Goal: Task Accomplishment & Management: Complete application form

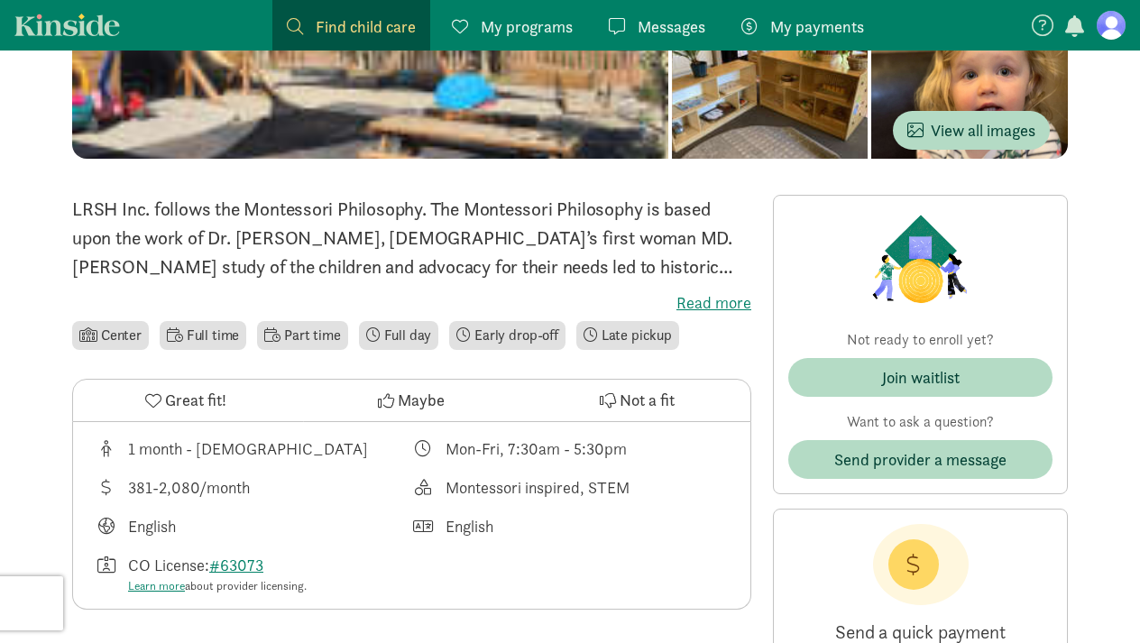
scroll to position [296, 0]
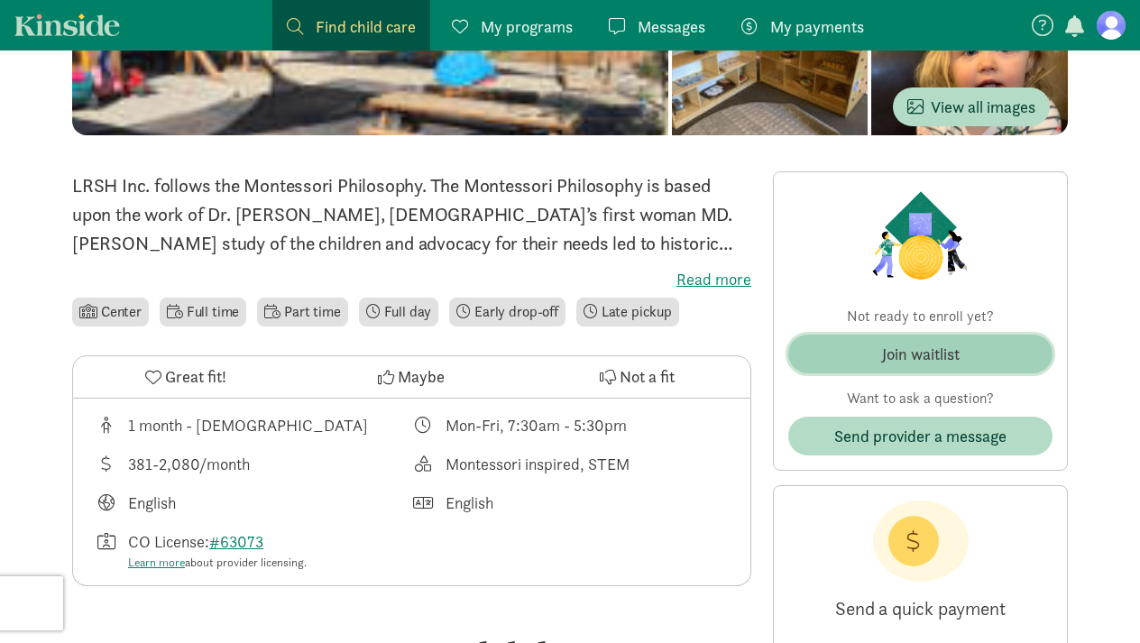
click at [927, 359] on div "Join waitlist" at bounding box center [921, 354] width 78 height 24
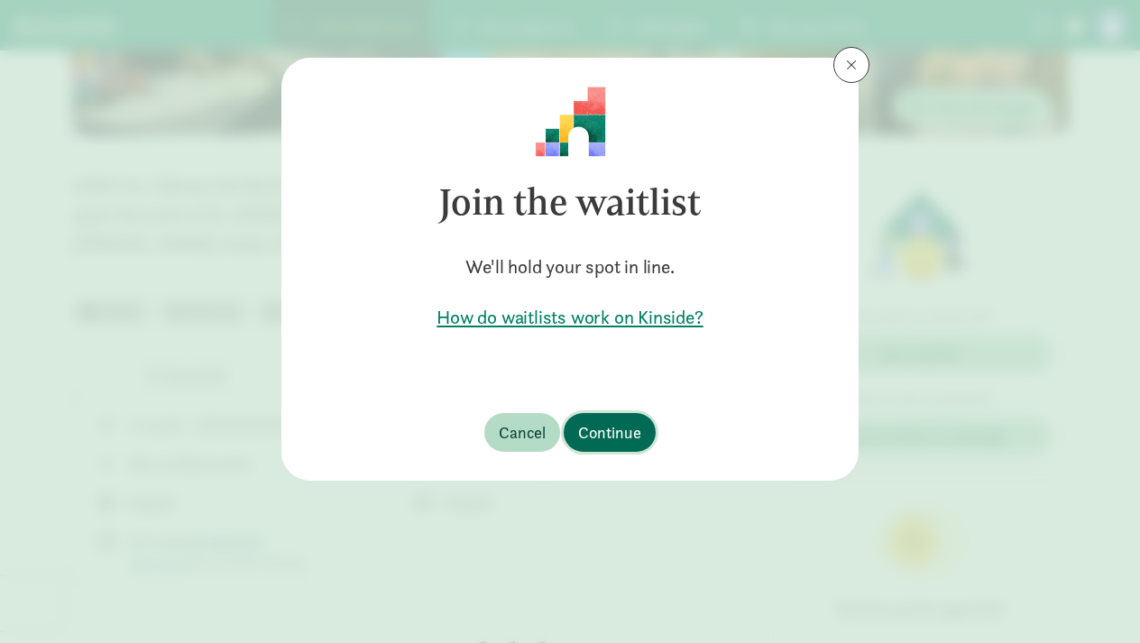
click at [620, 425] on span "Continue" at bounding box center [609, 432] width 63 height 24
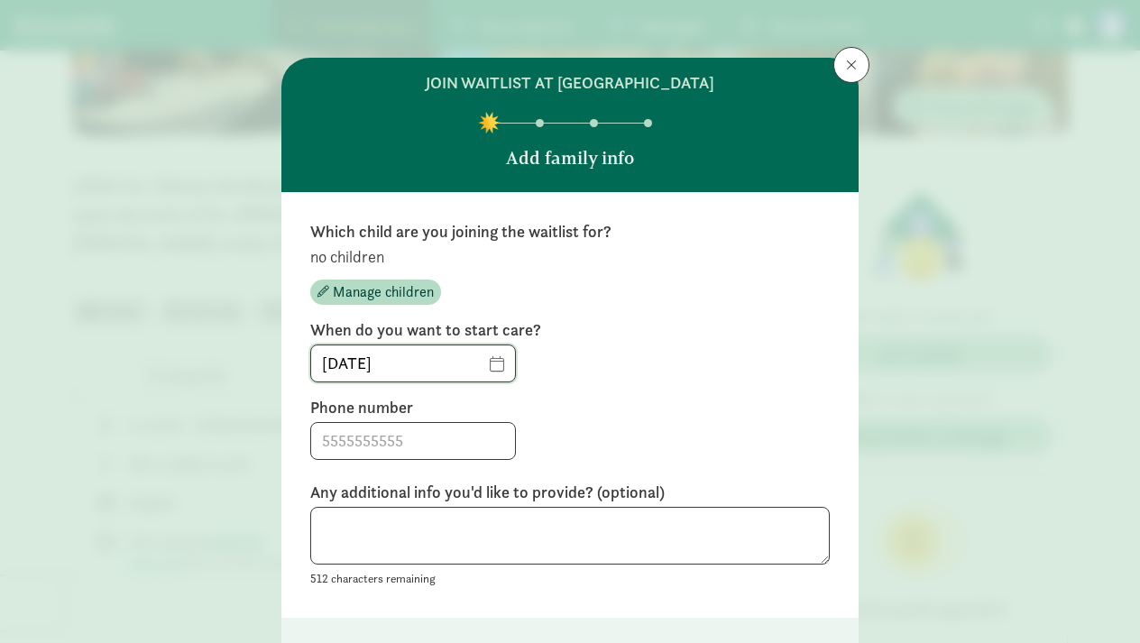
click at [489, 365] on input "[DATE]" at bounding box center [413, 363] width 204 height 36
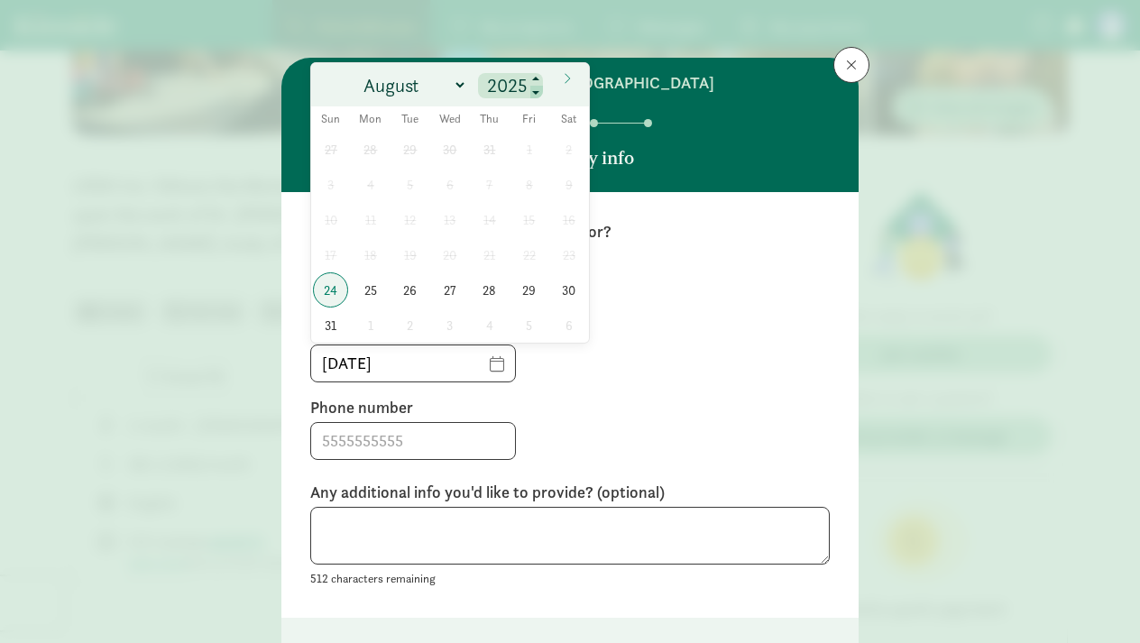
click at [539, 87] on span at bounding box center [536, 93] width 13 height 14
click at [539, 81] on span at bounding box center [536, 80] width 13 height 14
type input "2027"
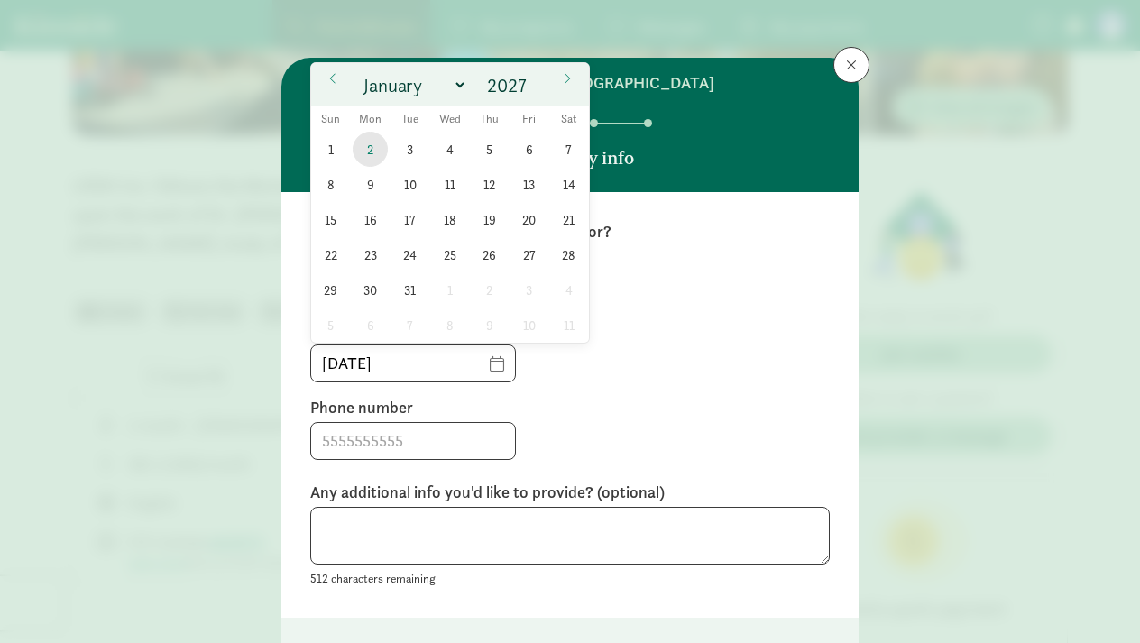
click at [375, 151] on span "2" at bounding box center [370, 149] width 35 height 35
type input "[DATE]"
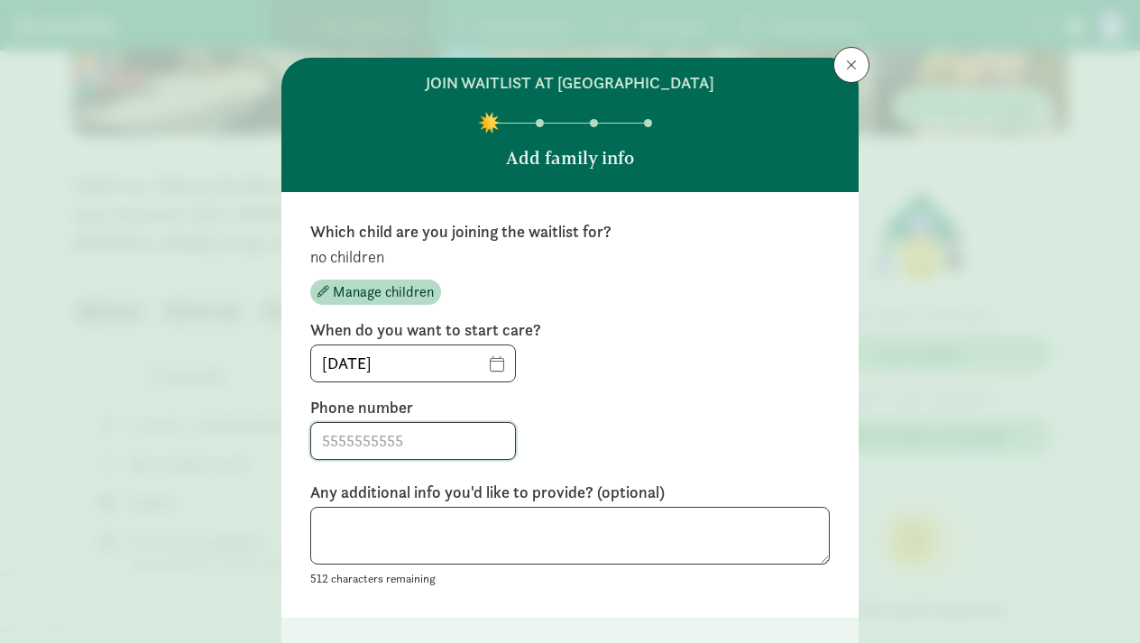
click at [395, 442] on input at bounding box center [413, 441] width 204 height 36
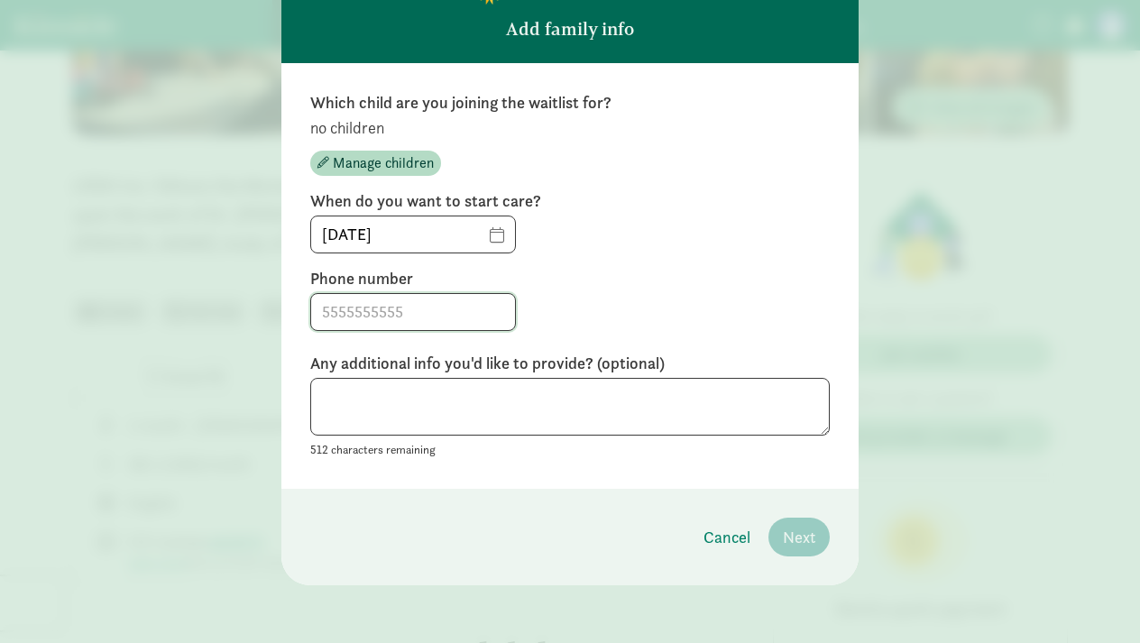
scroll to position [128, 0]
type input "7035090533"
click at [388, 392] on textarea at bounding box center [570, 408] width 520 height 59
click at [649, 213] on div "When do you want to start care? [DATE]" at bounding box center [570, 222] width 520 height 63
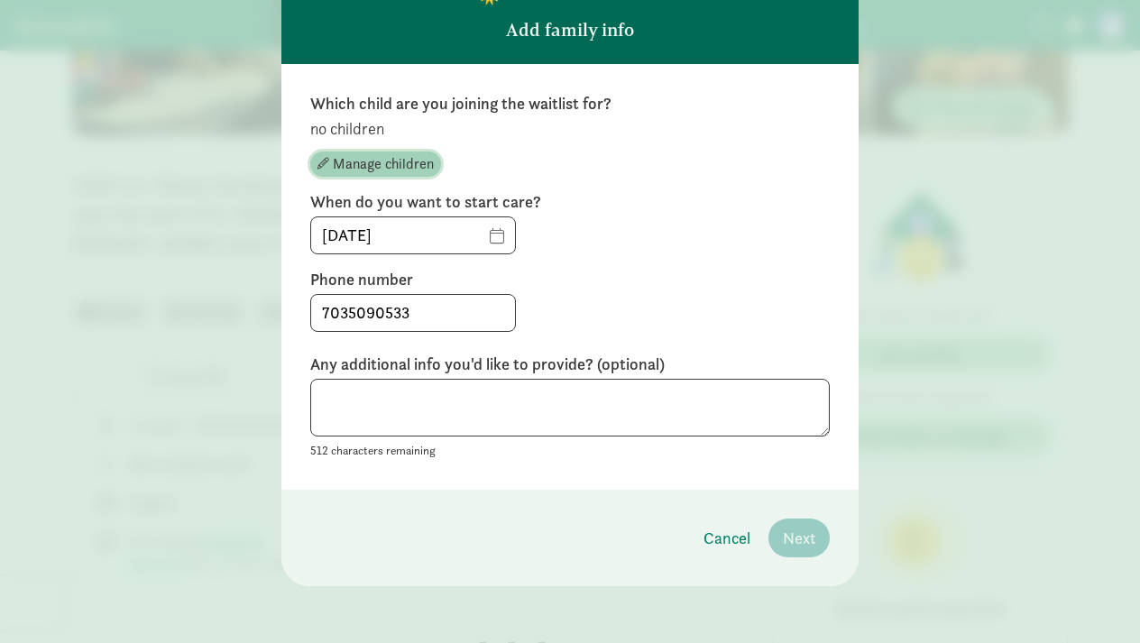
click at [386, 168] on span "Manage children" at bounding box center [383, 164] width 101 height 22
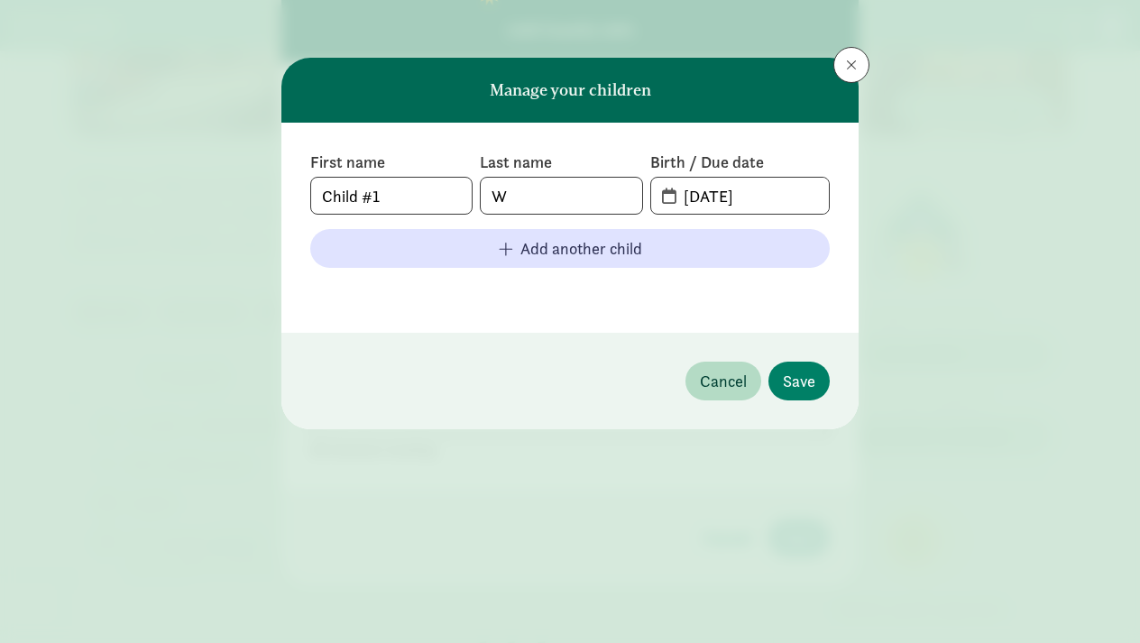
click at [849, 70] on span at bounding box center [851, 65] width 11 height 14
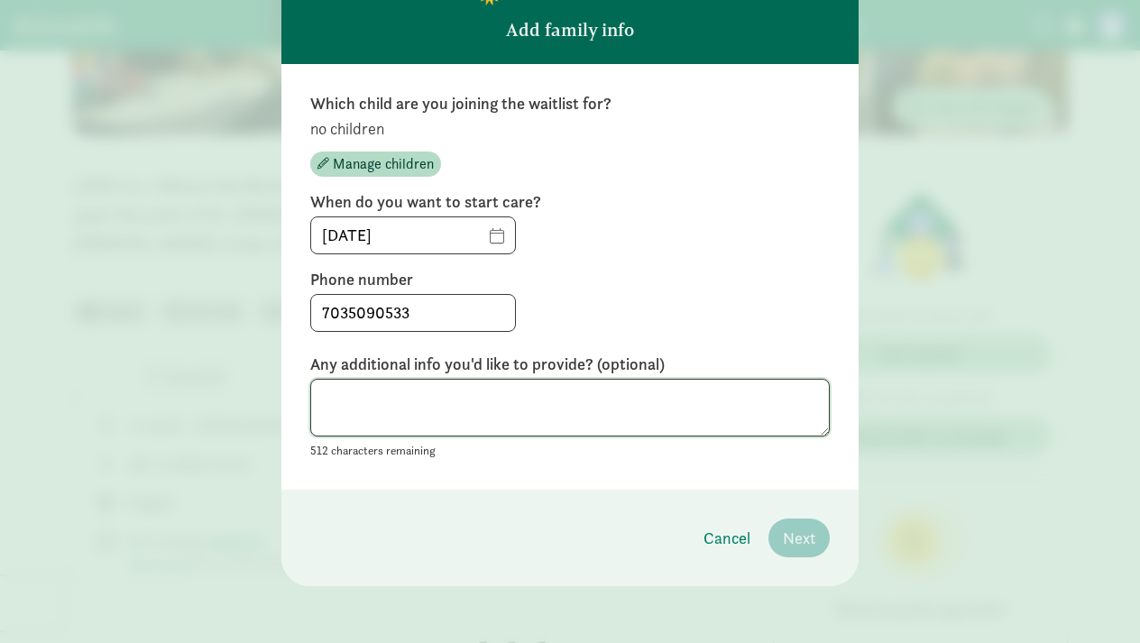
click at [398, 407] on textarea at bounding box center [570, 408] width 520 height 59
type textarea "k"
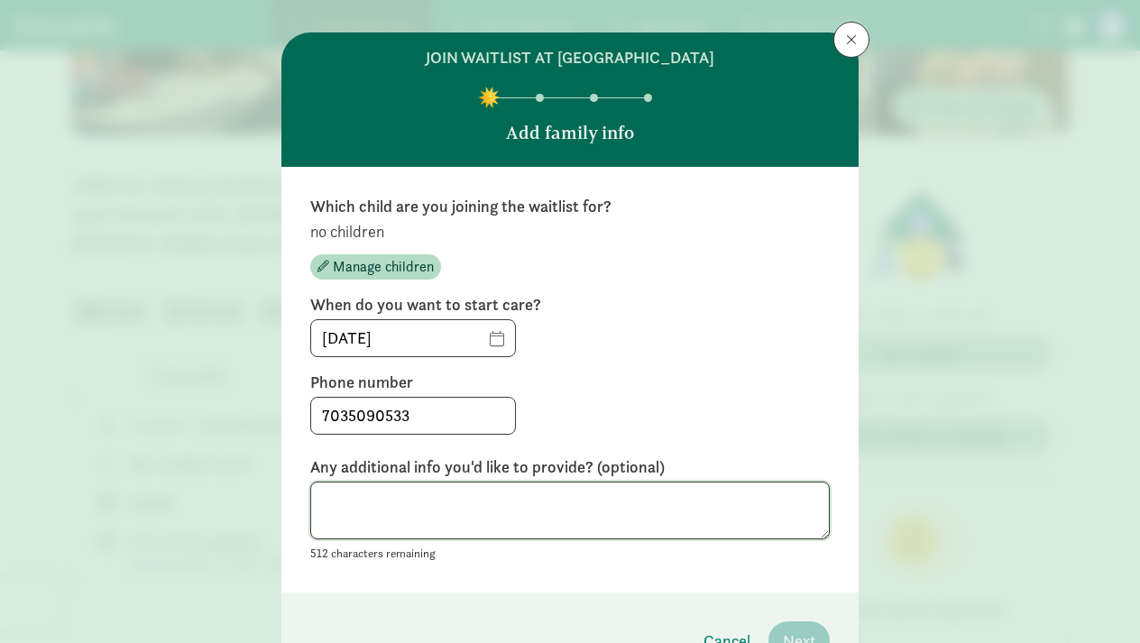
scroll to position [23, 0]
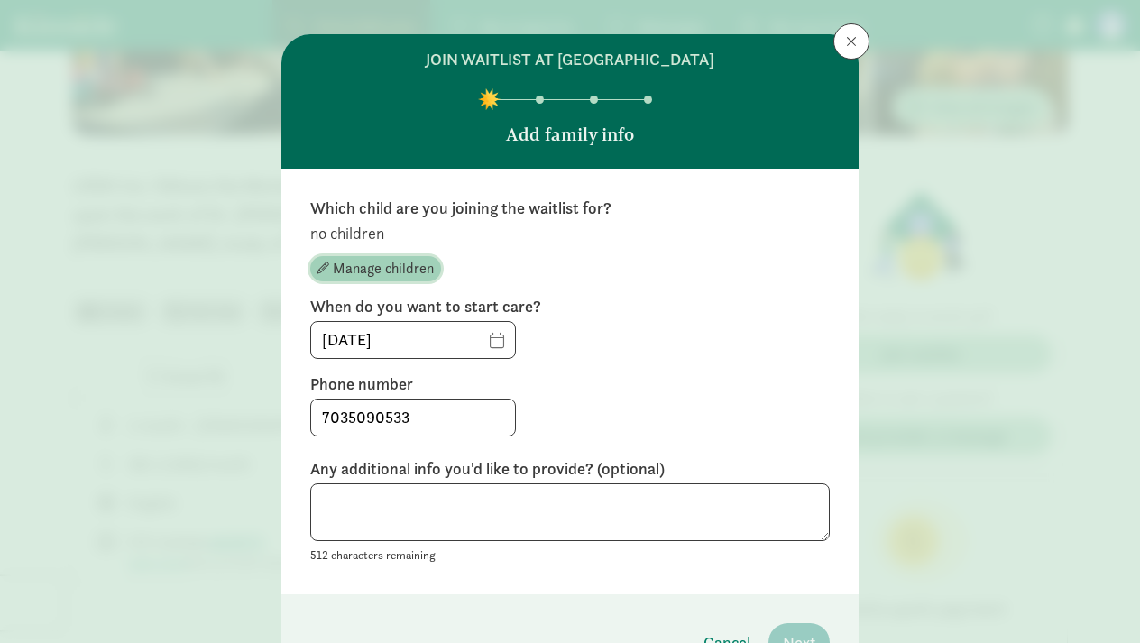
click at [367, 268] on span "Manage children" at bounding box center [383, 269] width 101 height 22
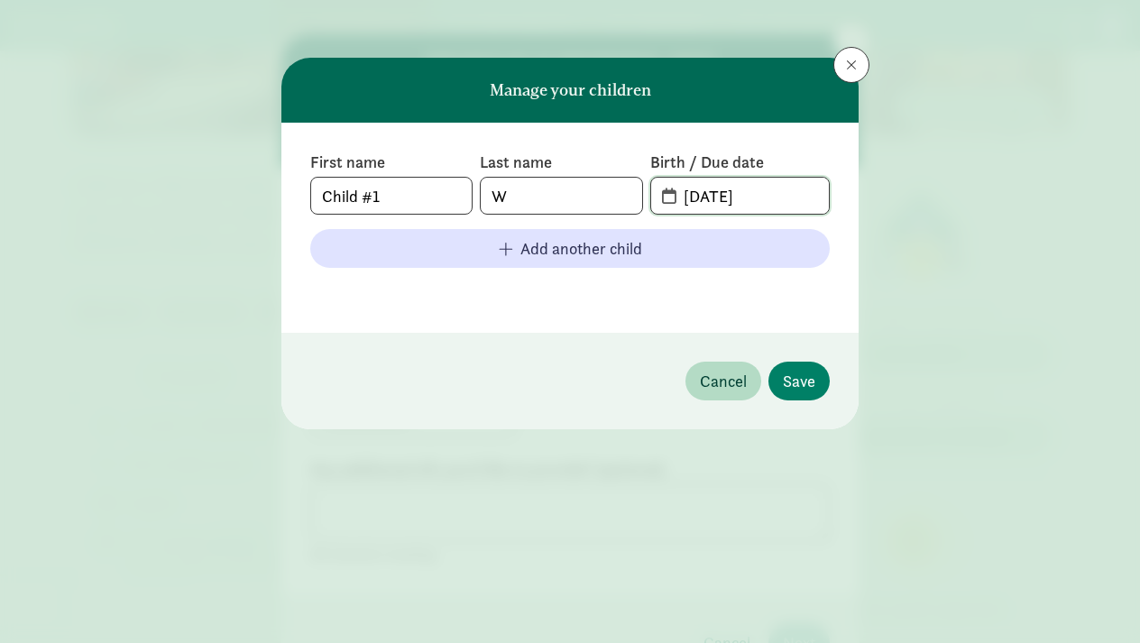
click at [742, 197] on input "[DATE]" at bounding box center [751, 196] width 156 height 36
click at [673, 197] on input "[DATE]" at bounding box center [751, 196] width 156 height 36
click at [767, 192] on input "[DATE]" at bounding box center [751, 196] width 156 height 36
click at [668, 197] on span "[DATE]" at bounding box center [740, 196] width 178 height 36
click at [771, 207] on input "[DATE]" at bounding box center [751, 196] width 156 height 36
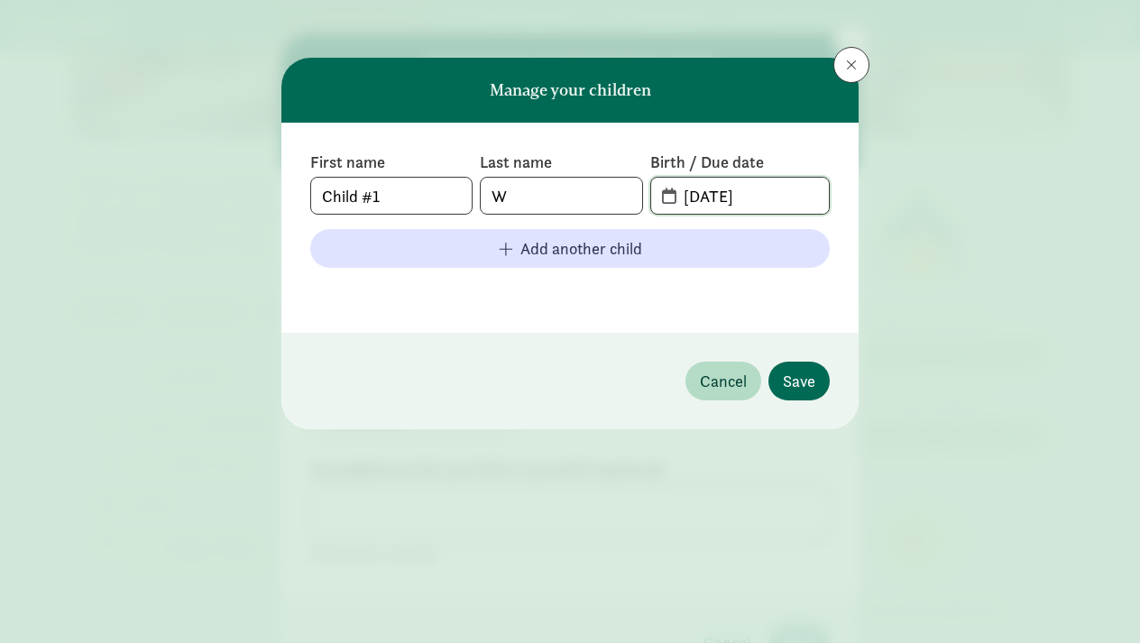
type input "[DATE]"
click at [803, 376] on span "Save" at bounding box center [799, 381] width 32 height 24
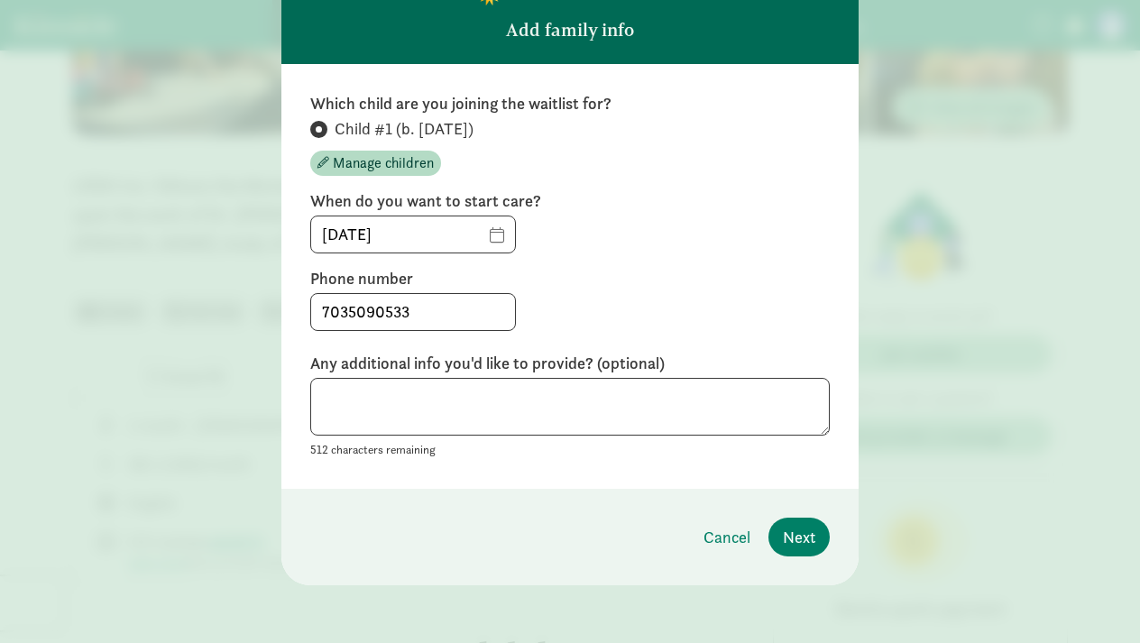
scroll to position [127, 0]
click at [797, 539] on span "Next" at bounding box center [799, 538] width 32 height 24
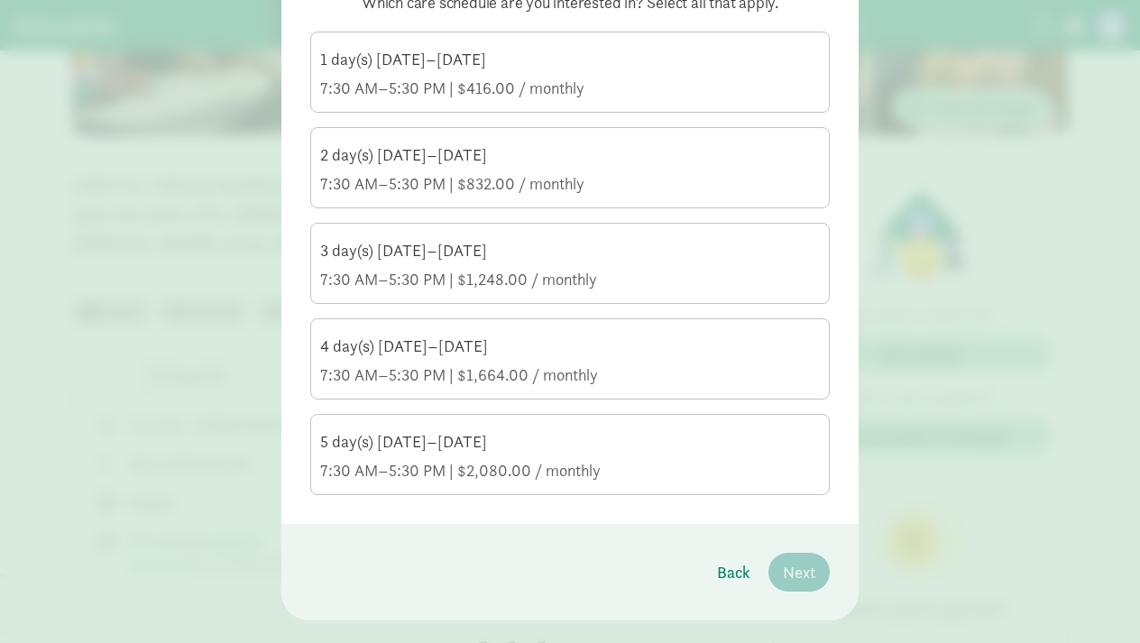
scroll to position [232, 0]
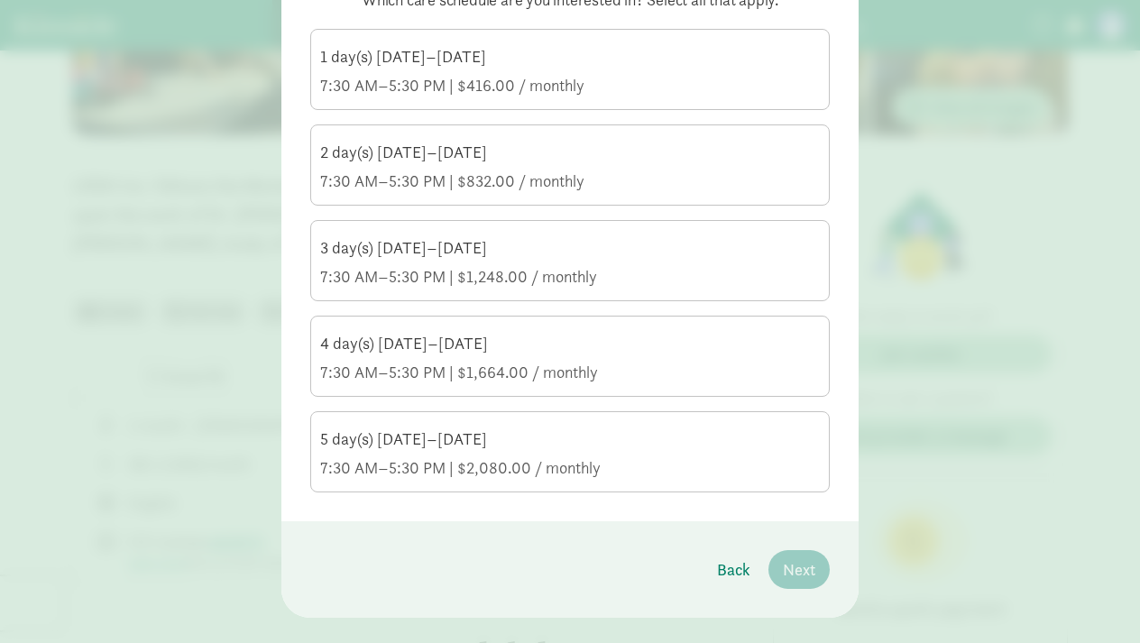
click at [497, 462] on div "7:30 AM–5:30 PM | $2,080.00 / monthly" at bounding box center [570, 468] width 500 height 22
click at [0, 0] on input "5 day(s) [DATE]–[DATE] 7:30 AM–5:30 PM | $2,080.00 / monthly" at bounding box center [0, 0] width 0 height 0
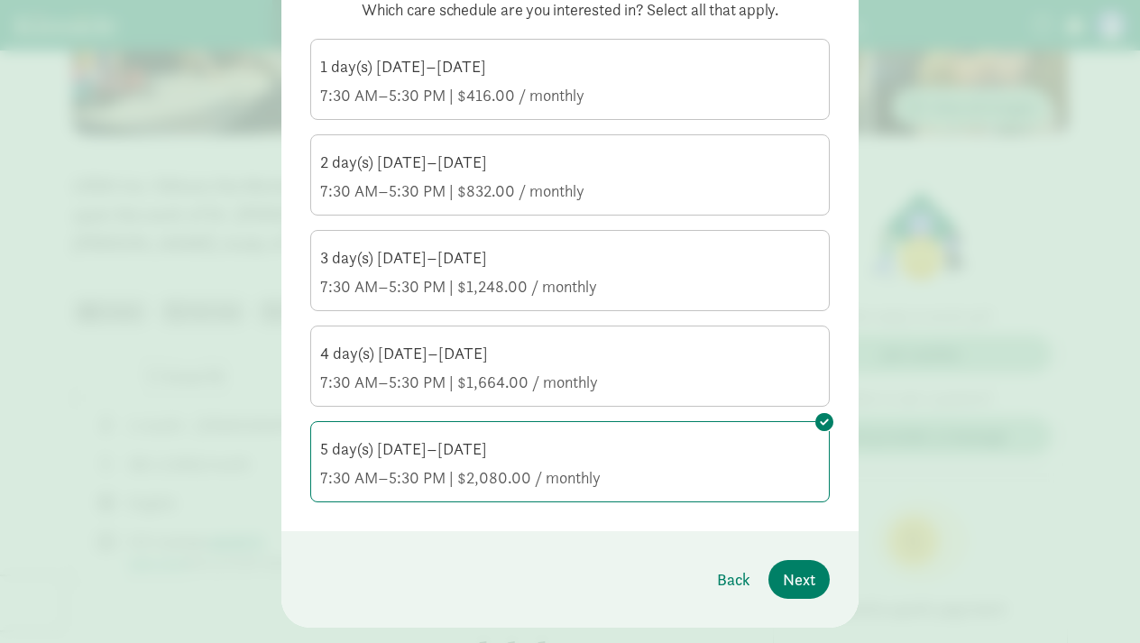
scroll to position [217, 0]
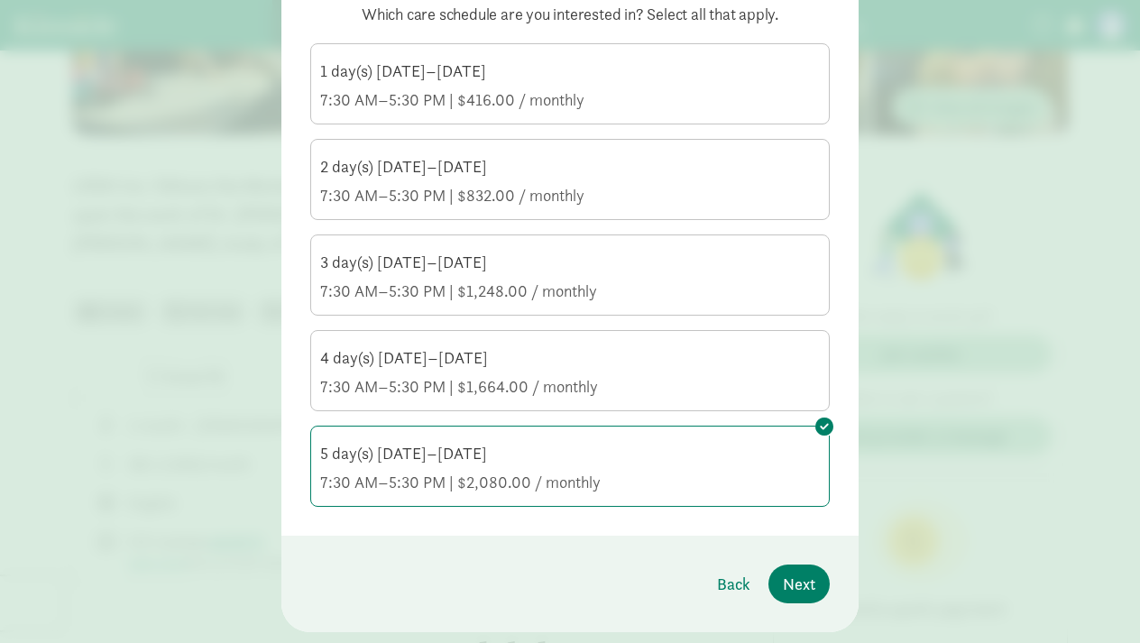
click at [455, 362] on div "4 day(s) [DATE]–[DATE]" at bounding box center [570, 358] width 500 height 22
click at [0, 0] on input "4 day(s) [DATE]–[DATE] 7:30 AM–5:30 PM | $1,664.00 / monthly" at bounding box center [0, 0] width 0 height 0
click at [457, 257] on div "3 day(s) [DATE]–[DATE]" at bounding box center [570, 263] width 500 height 22
click at [0, 0] on input "3 day(s) [DATE]–[DATE] 7:30 AM–5:30 PM | $1,248.00 / monthly" at bounding box center [0, 0] width 0 height 0
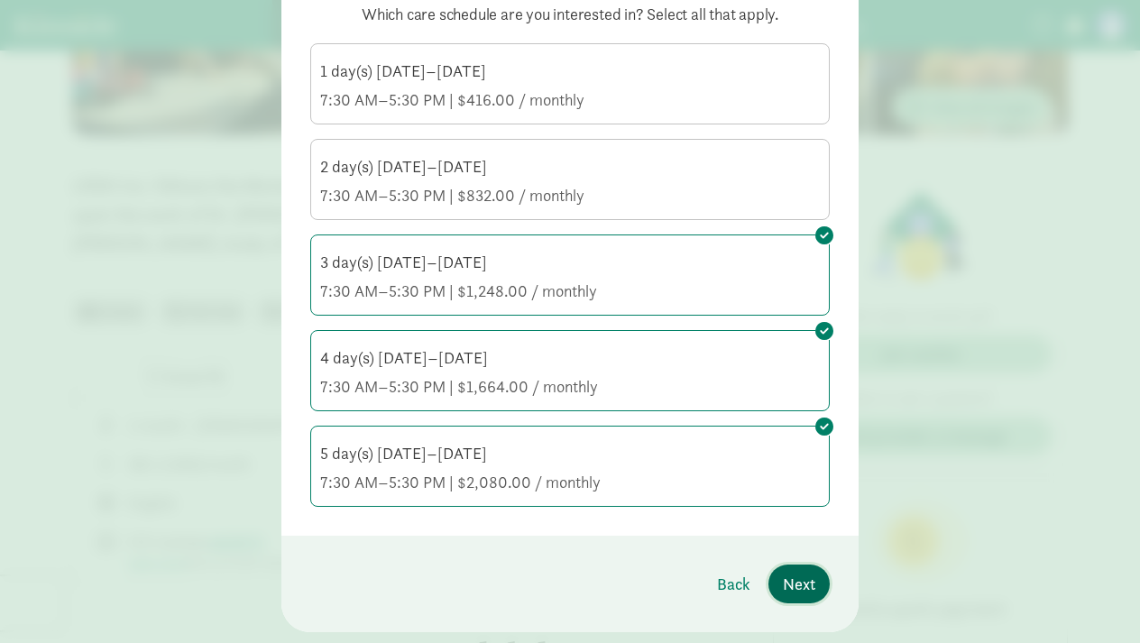
click at [793, 585] on span "Next" at bounding box center [799, 584] width 32 height 24
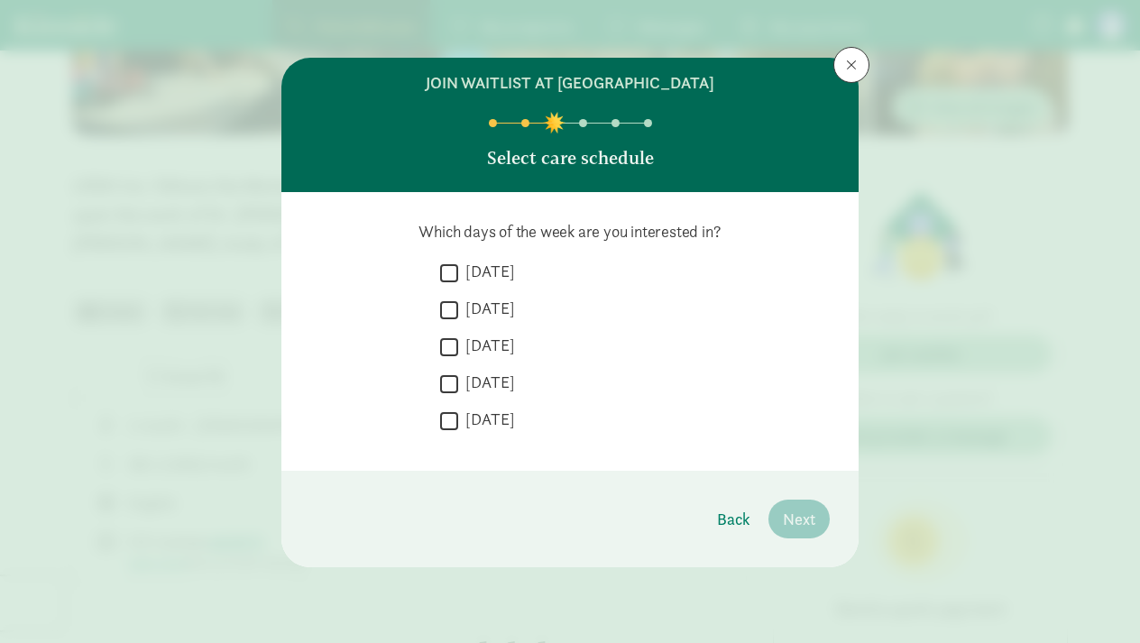
scroll to position [0, 0]
click at [450, 275] on input "[DATE]" at bounding box center [449, 273] width 18 height 24
checkbox input "true"
click at [453, 308] on input "[DATE]" at bounding box center [449, 310] width 18 height 24
checkbox input "true"
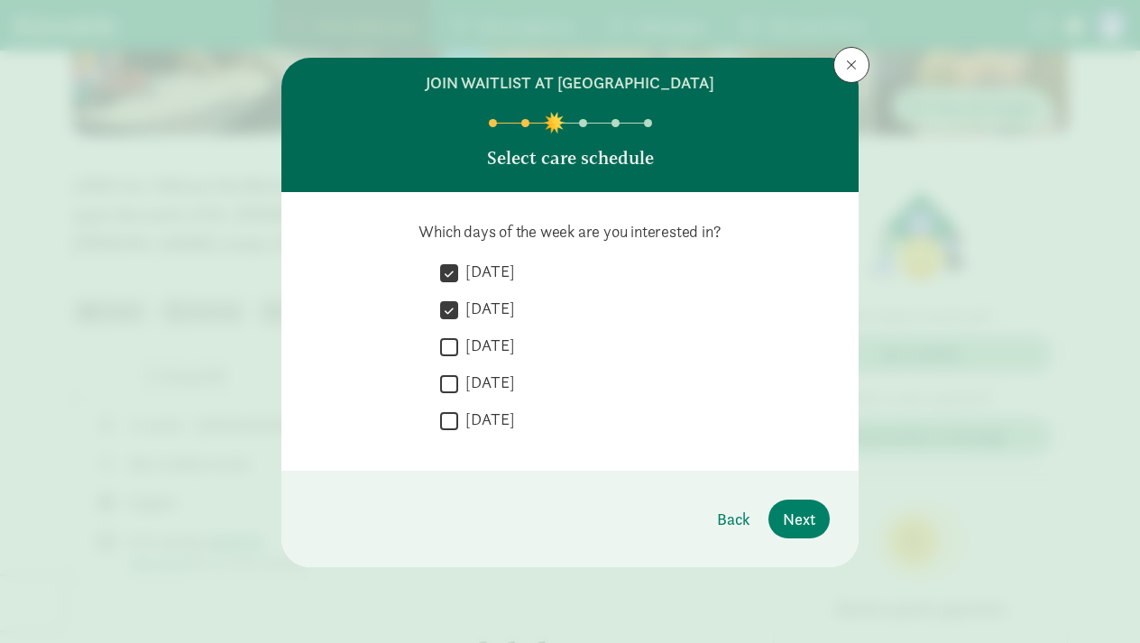
click at [451, 350] on input "[DATE]" at bounding box center [449, 347] width 18 height 24
checkbox input "true"
click at [450, 384] on input "[DATE]" at bounding box center [449, 384] width 18 height 24
checkbox input "true"
click at [448, 422] on input "[DATE]" at bounding box center [449, 421] width 18 height 24
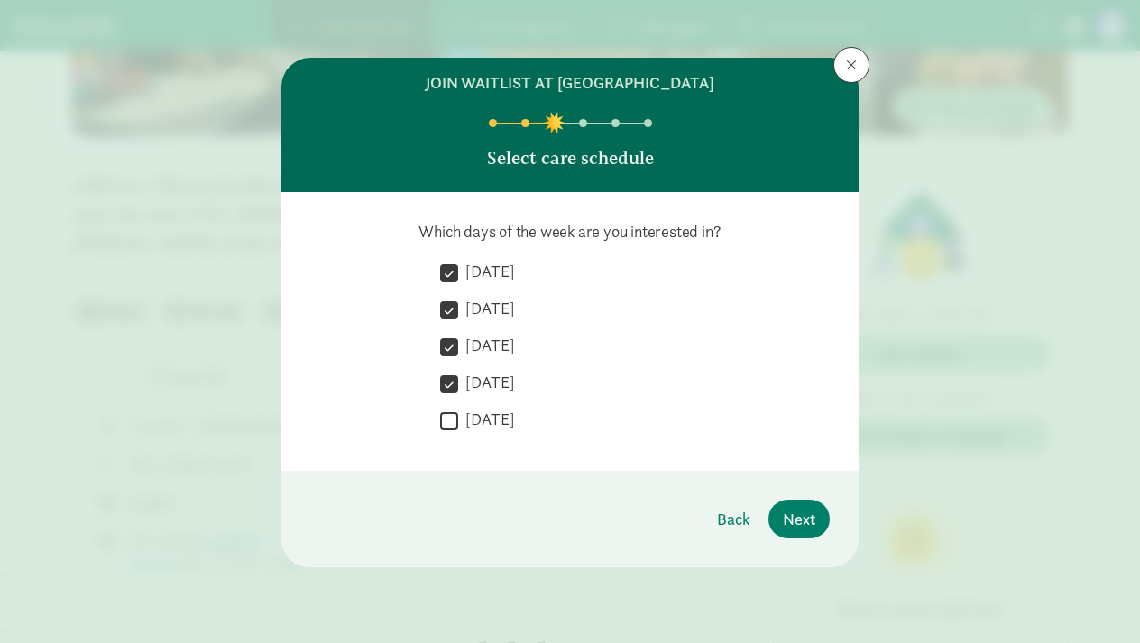
checkbox input "true"
click at [805, 518] on span "Next" at bounding box center [799, 519] width 32 height 24
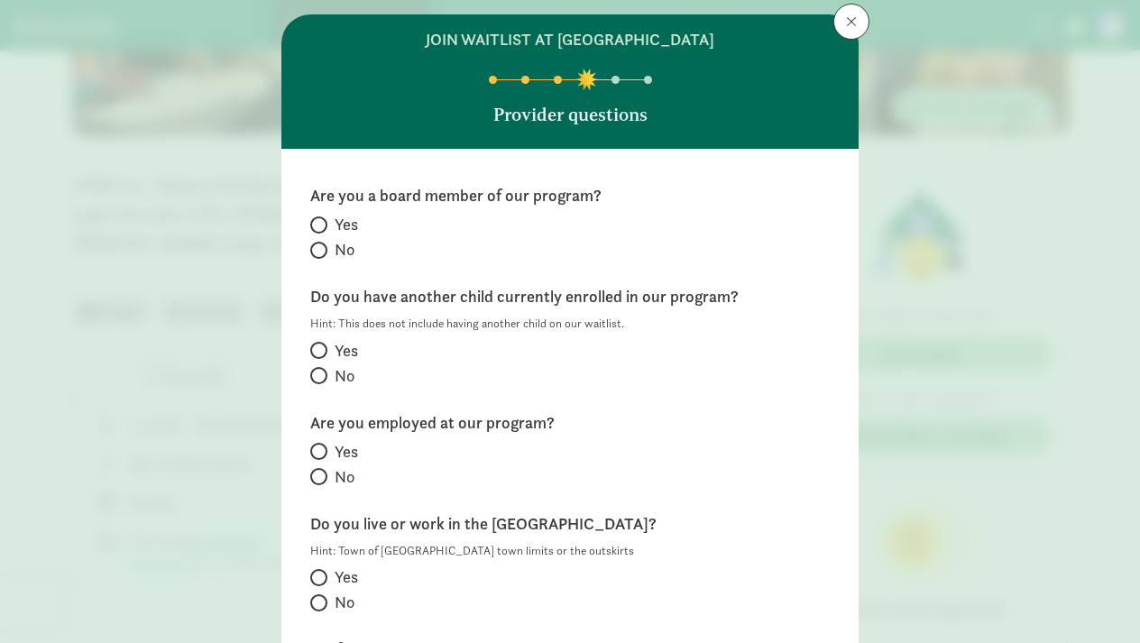
scroll to position [62, 0]
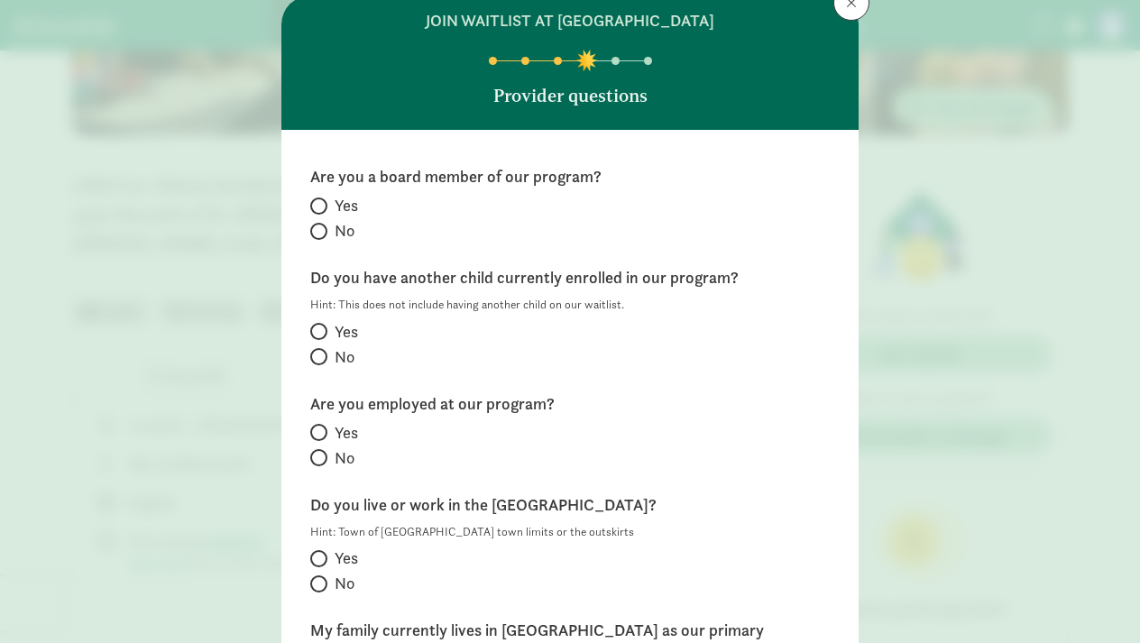
click at [323, 230] on span at bounding box center [318, 231] width 17 height 17
click at [322, 230] on input "No" at bounding box center [316, 232] width 12 height 12
radio input "true"
click at [320, 357] on input "No" at bounding box center [316, 357] width 12 height 12
radio input "true"
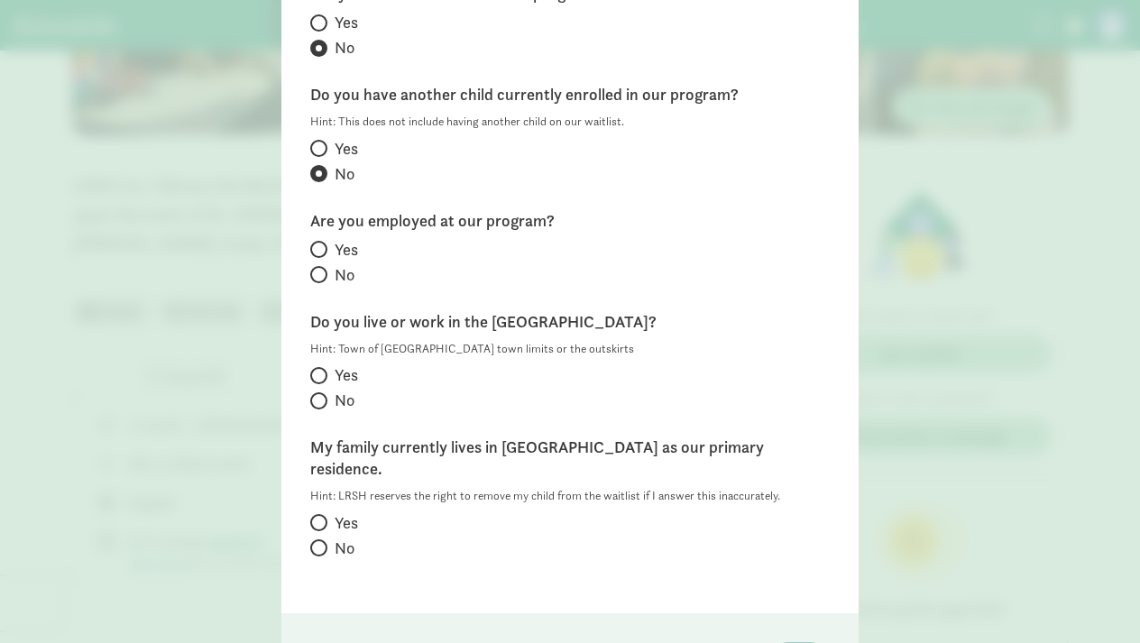
scroll to position [249, 0]
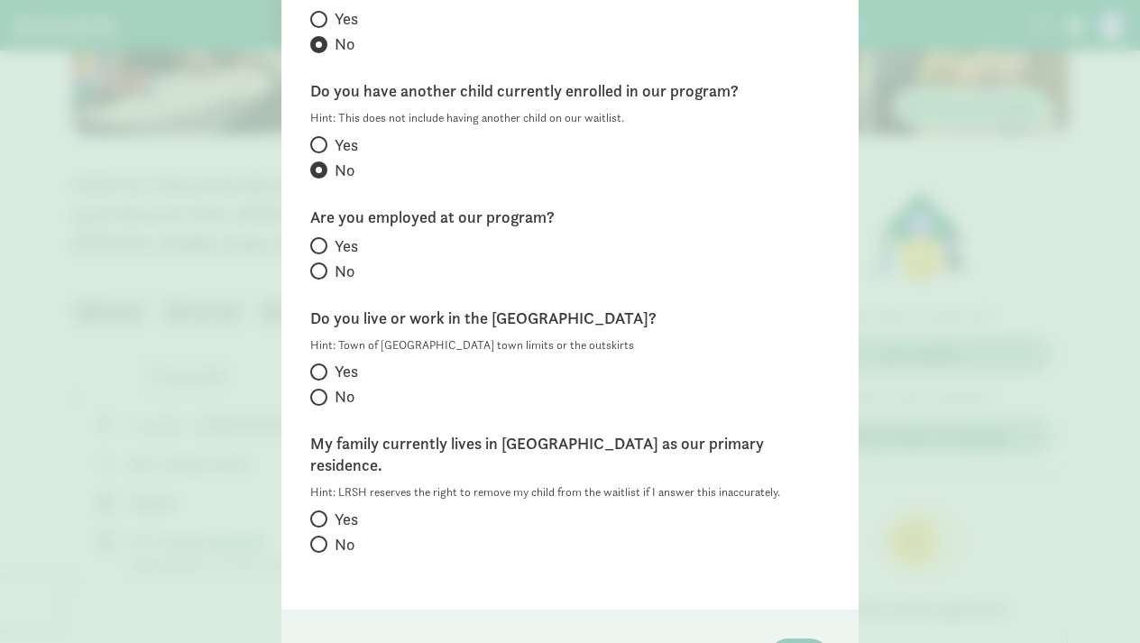
click at [317, 272] on input "No" at bounding box center [316, 271] width 12 height 12
radio input "true"
click at [319, 370] on input "Yes" at bounding box center [316, 372] width 12 height 12
radio input "true"
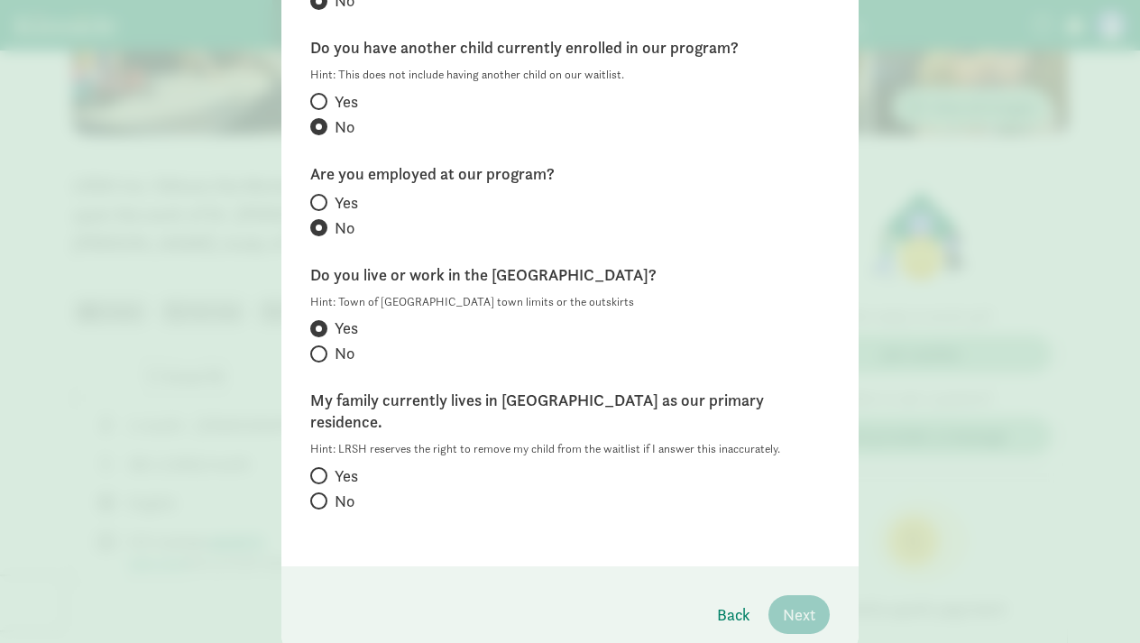
scroll to position [300, 0]
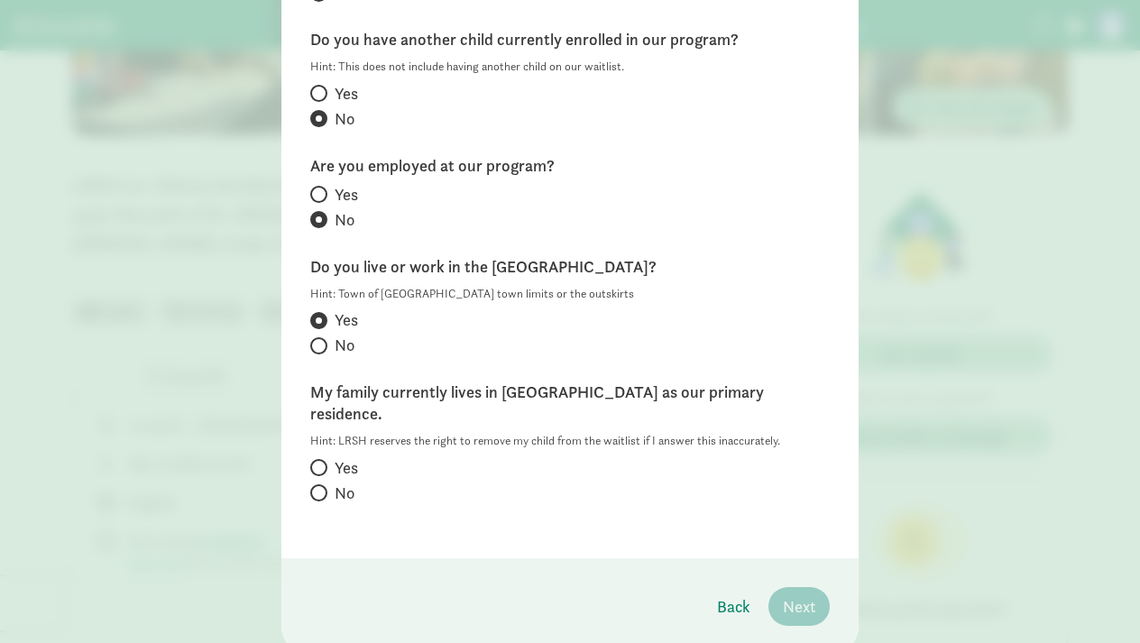
click at [322, 459] on span at bounding box center [318, 467] width 17 height 17
click at [322, 462] on input "Yes" at bounding box center [316, 468] width 12 height 12
radio input "true"
click at [806, 594] on span "Next" at bounding box center [799, 606] width 32 height 24
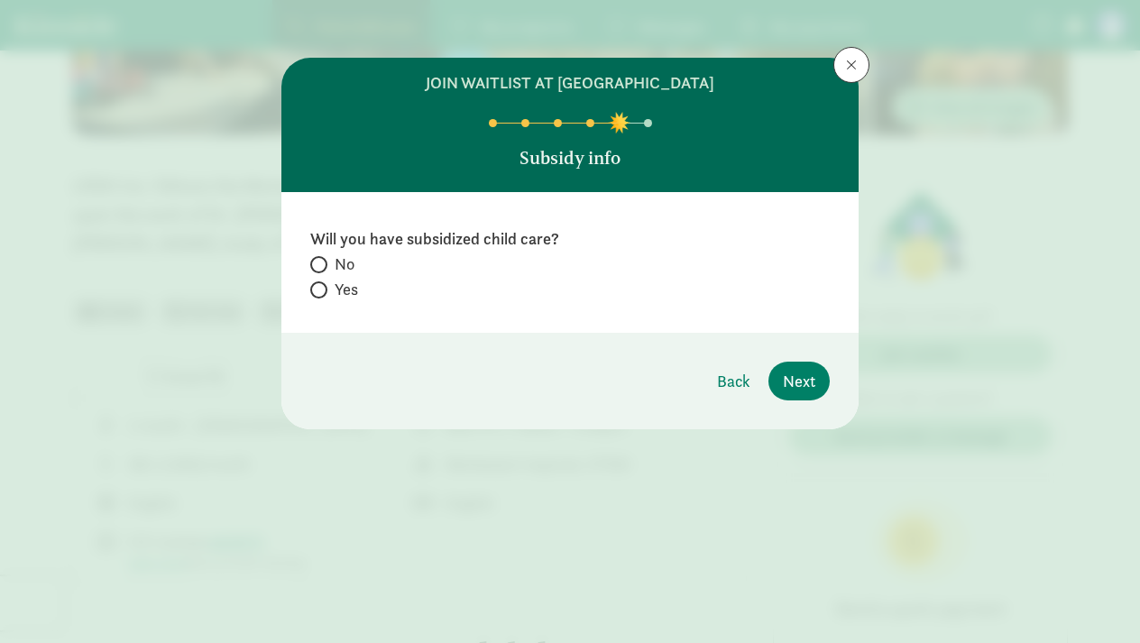
click at [321, 290] on span at bounding box center [318, 289] width 17 height 17
click at [321, 290] on input "Yes" at bounding box center [316, 290] width 12 height 12
radio input "true"
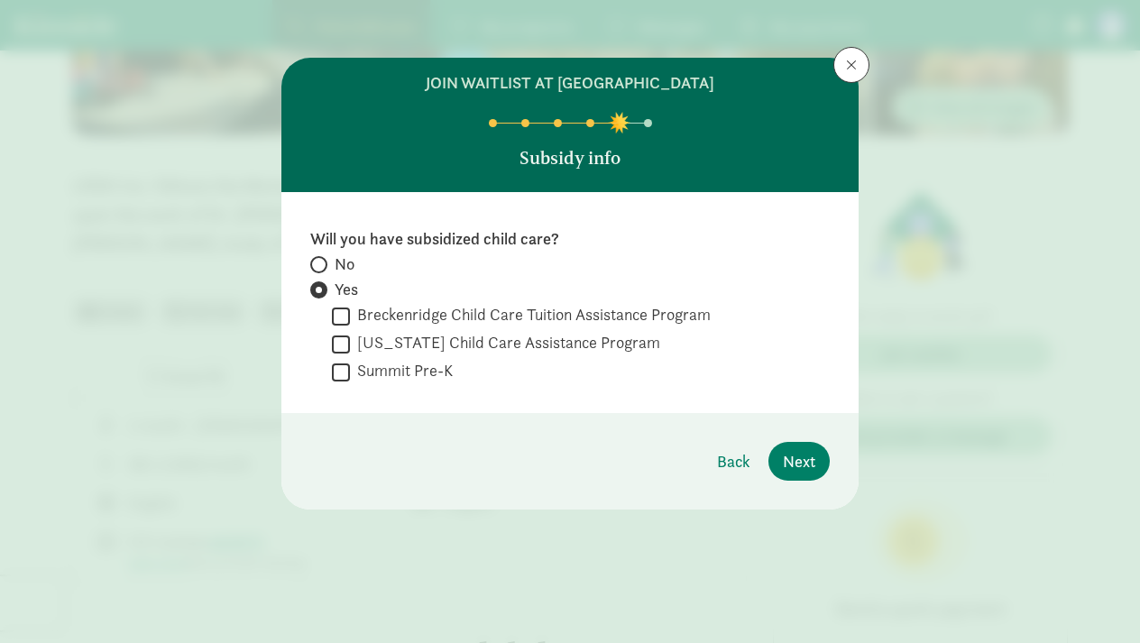
click at [341, 369] on input "Summit Pre-K" at bounding box center [341, 372] width 18 height 24
checkbox input "true"
click at [804, 462] on span "Next" at bounding box center [799, 461] width 32 height 24
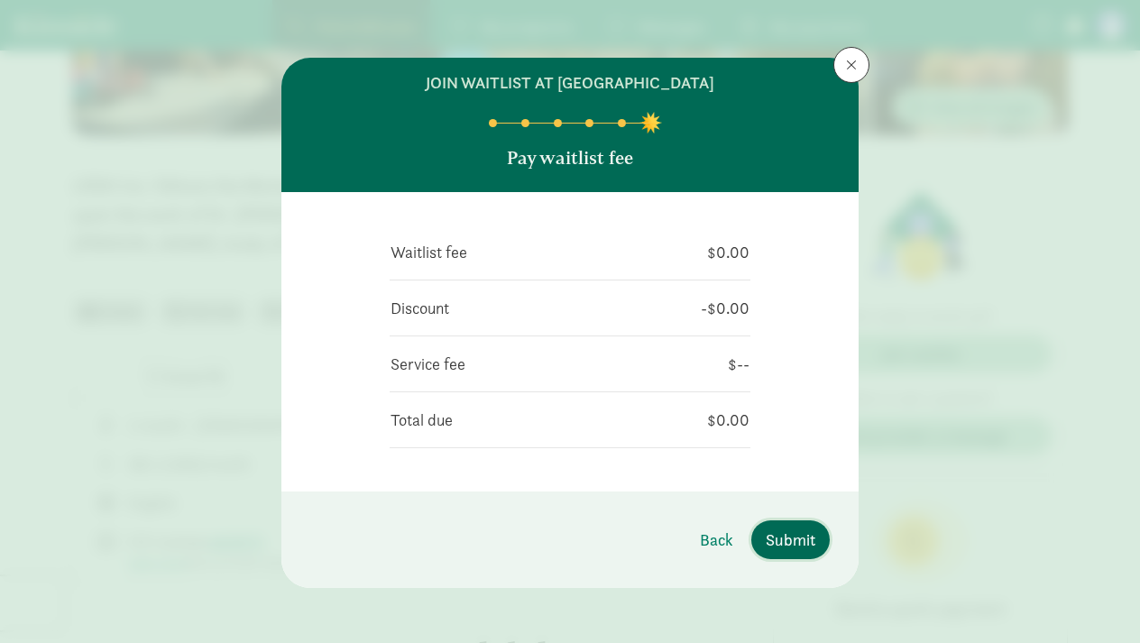
click at [790, 543] on span "Submit" at bounding box center [791, 540] width 50 height 24
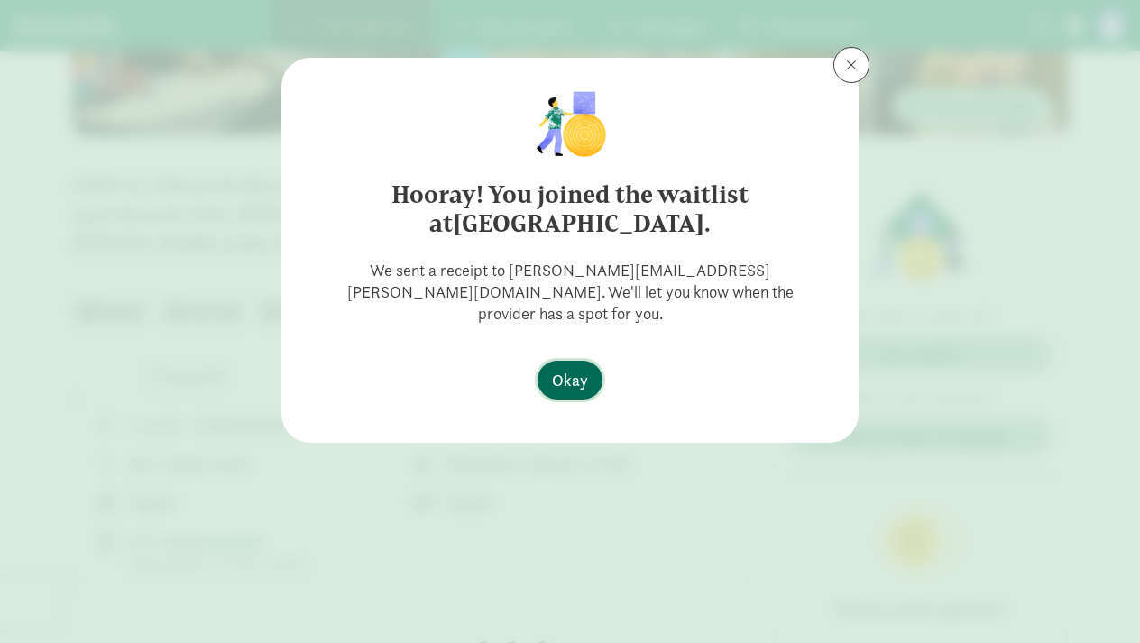
click at [566, 368] on span "Okay" at bounding box center [570, 380] width 36 height 24
